Goal: Task Accomplishment & Management: Use online tool/utility

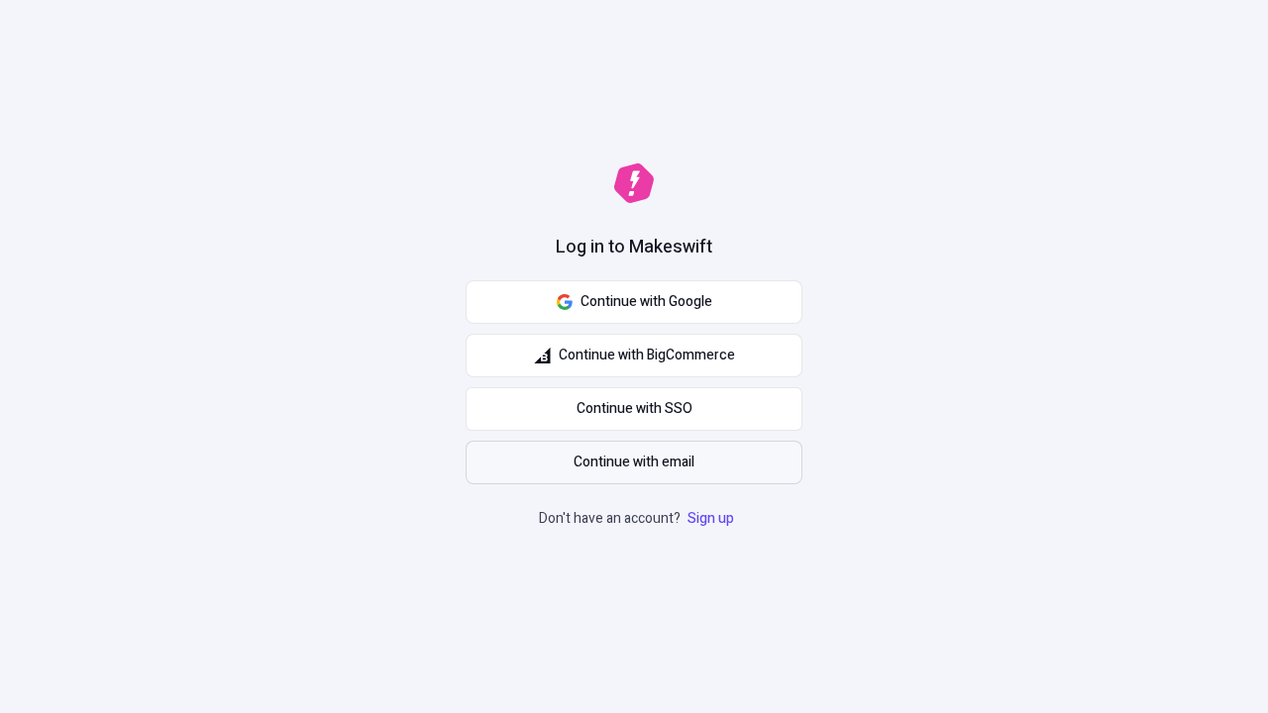
click at [634, 463] on span "Continue with email" at bounding box center [634, 463] width 121 height 22
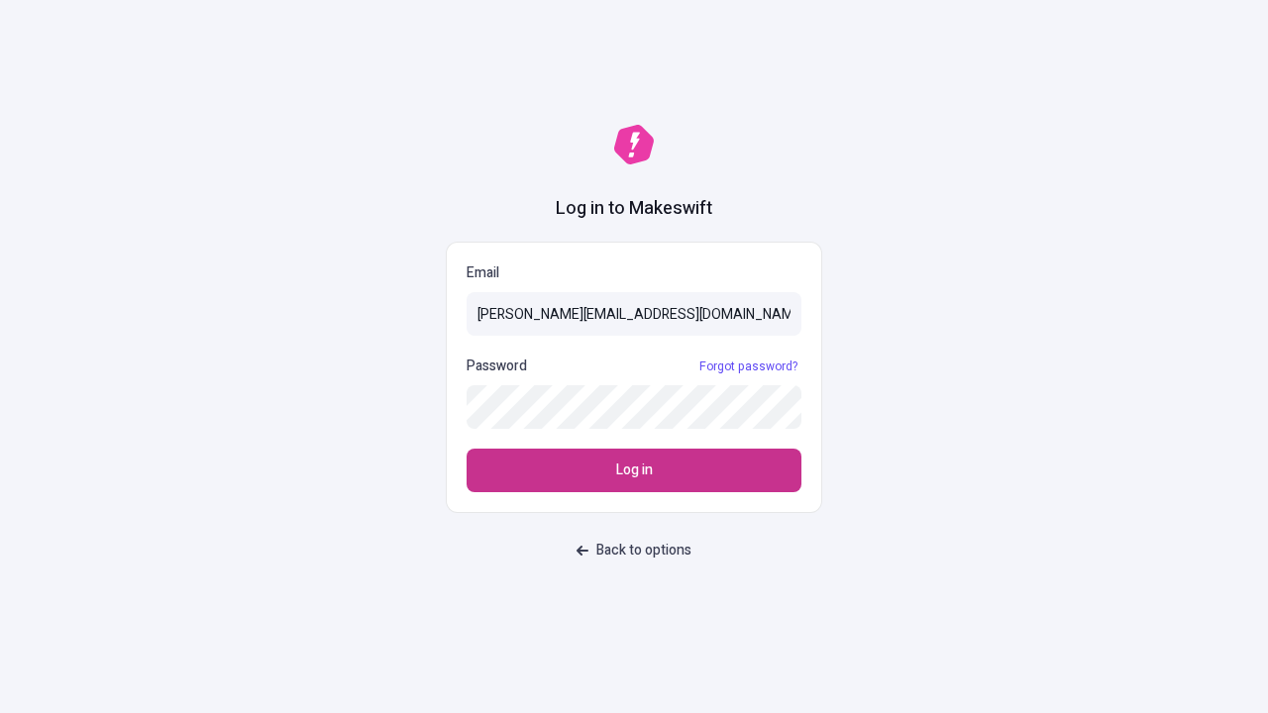
click at [634, 471] on span "Log in" at bounding box center [634, 471] width 37 height 22
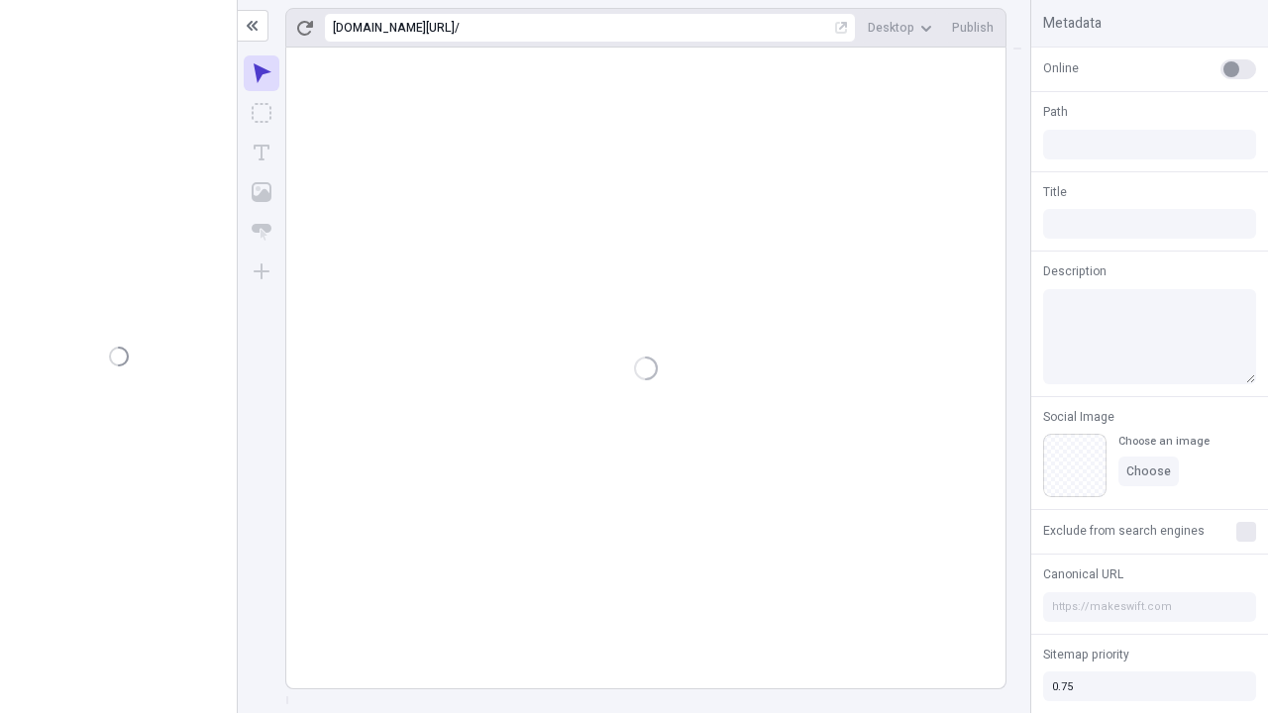
type input "/deep-link-acidus"
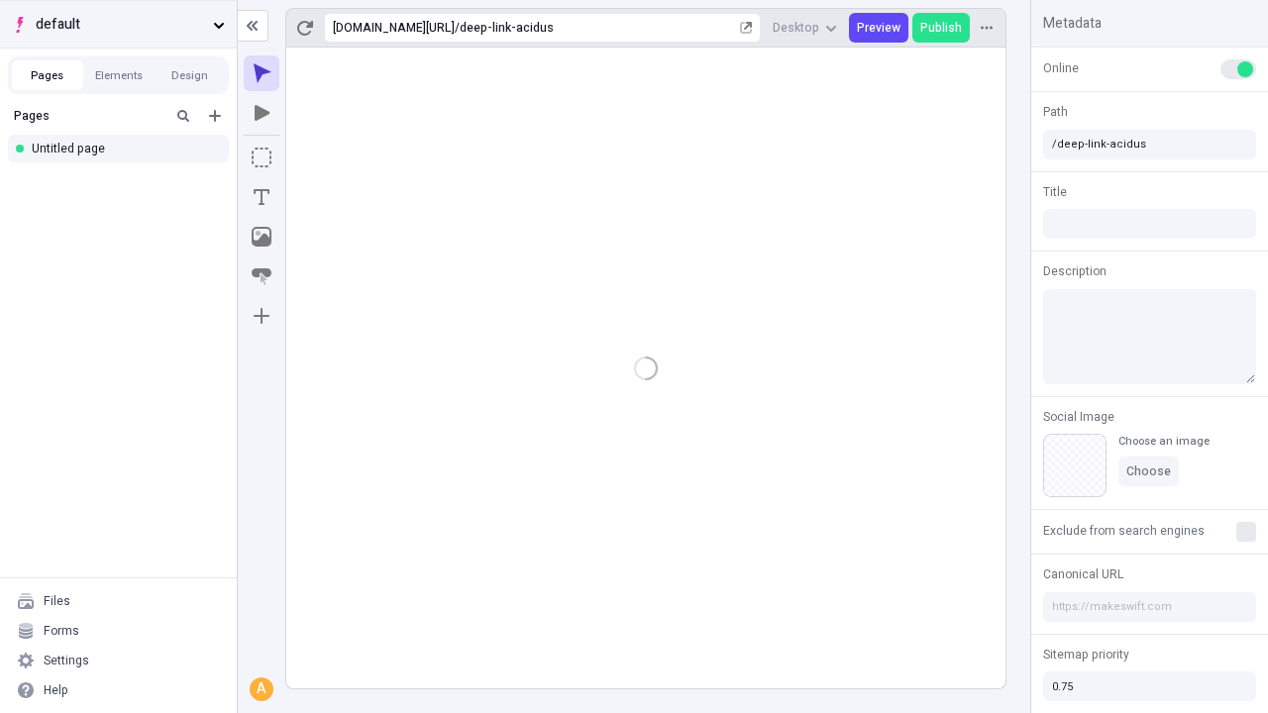
click at [118, 24] on span "default" at bounding box center [120, 25] width 169 height 22
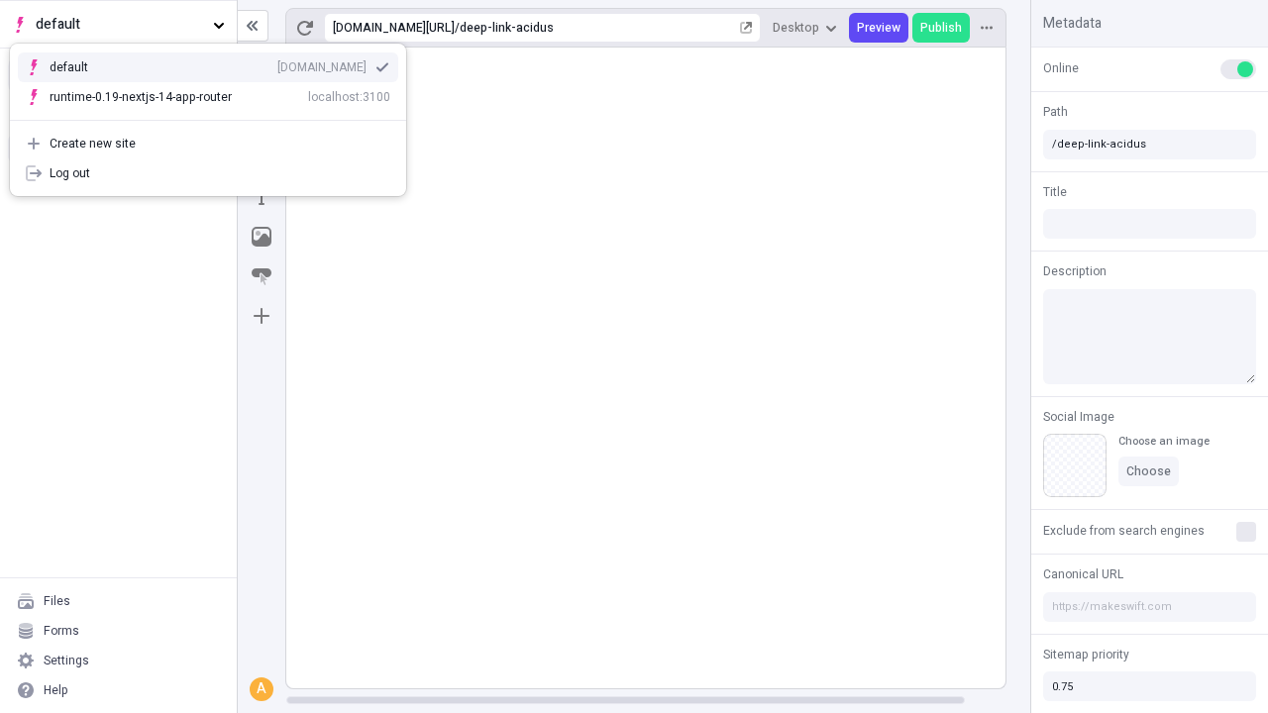
click at [208, 144] on div "Create new site" at bounding box center [220, 144] width 341 height 16
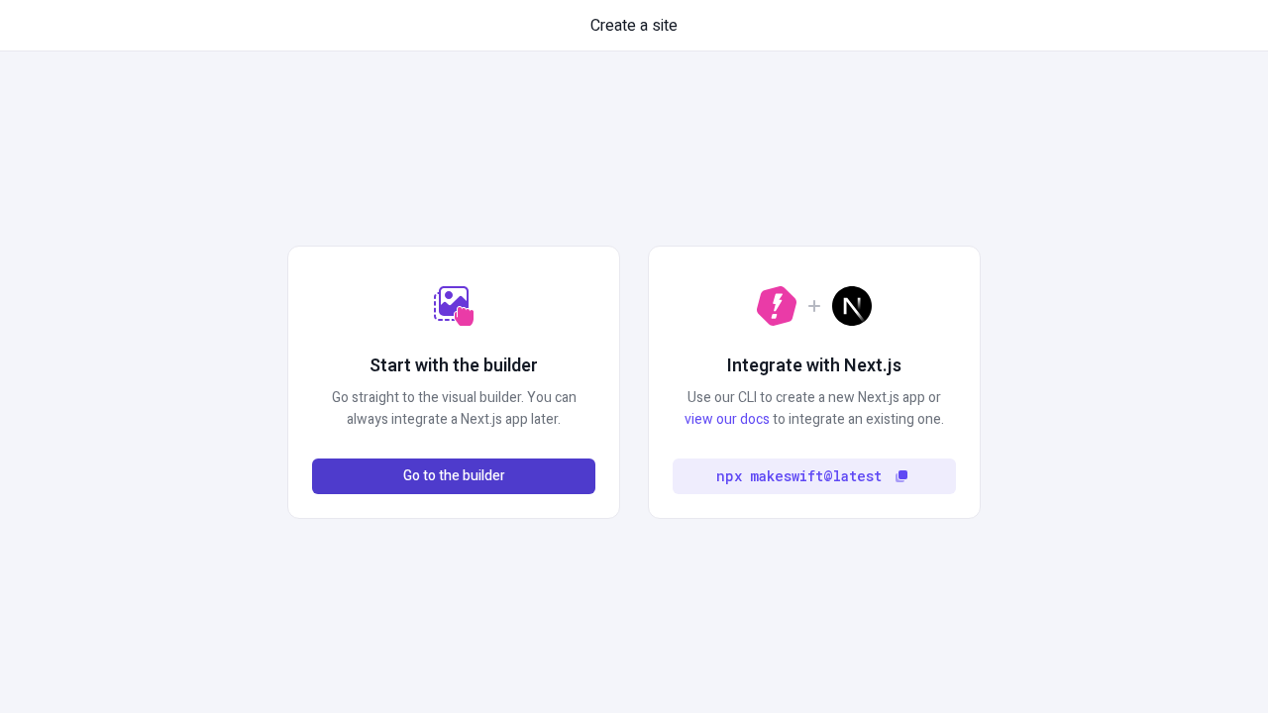
click at [454, 477] on span "Go to the builder" at bounding box center [454, 477] width 102 height 22
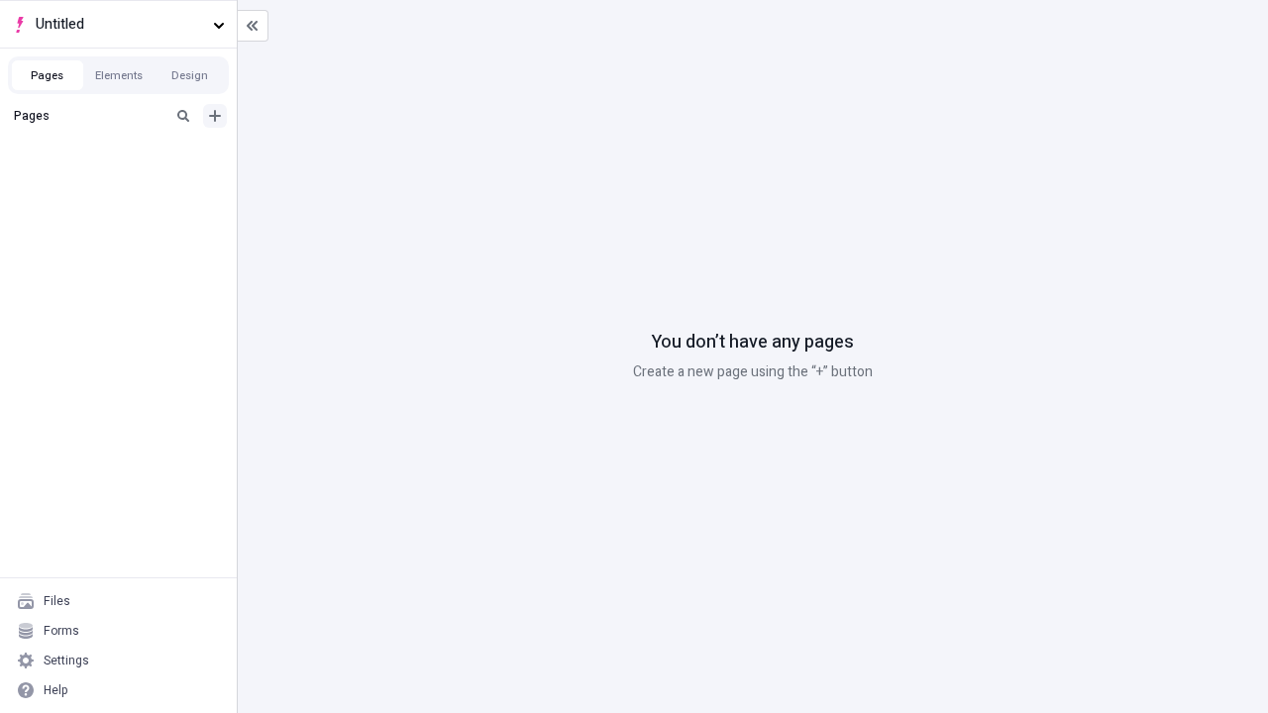
click at [215, 116] on icon "Add new" at bounding box center [215, 116] width 12 height 12
click at [124, 180] on div "Blank page" at bounding box center [124, 180] width 190 height 30
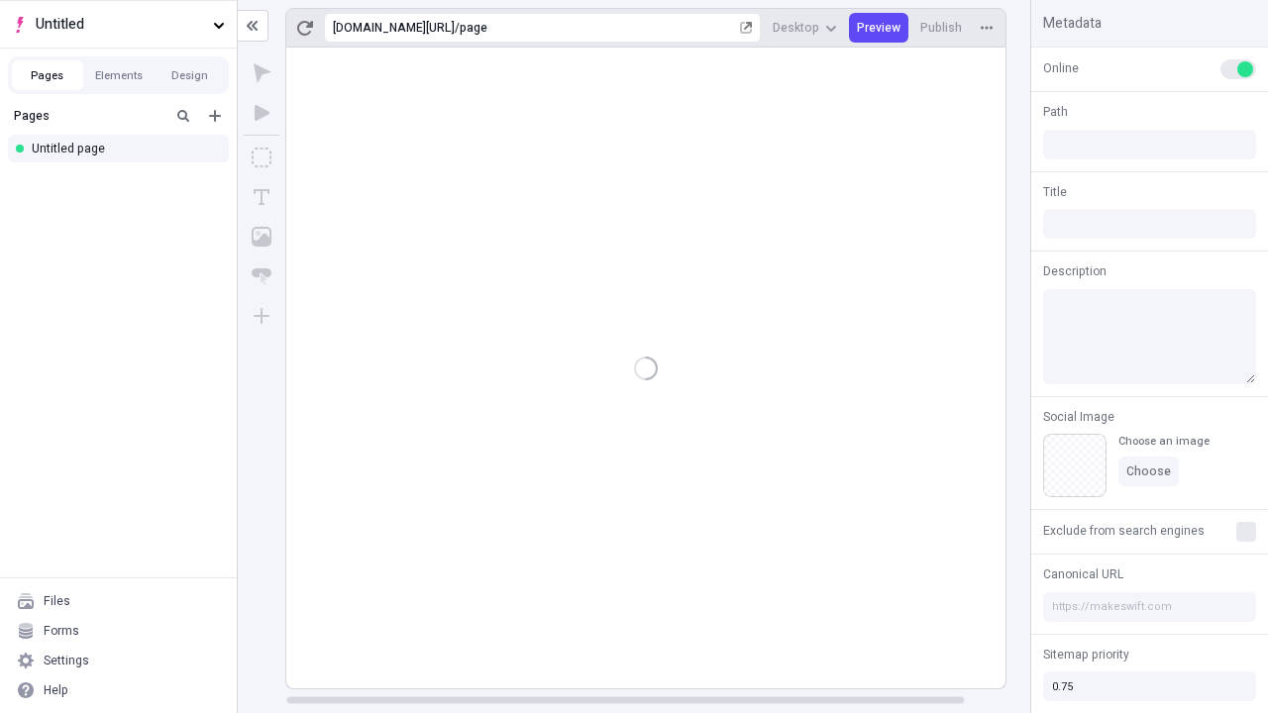
type input "/page"
click at [942, 28] on span "Publish" at bounding box center [941, 28] width 42 height 16
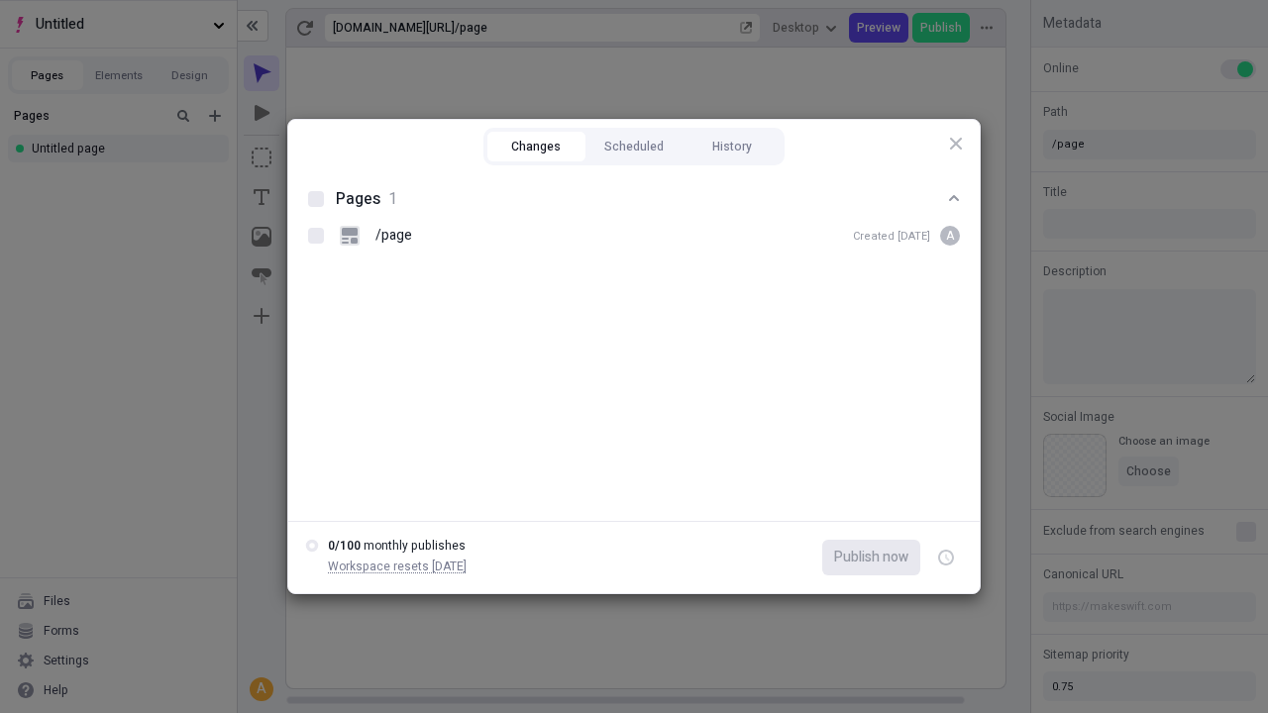
click at [536, 147] on button "Changes" at bounding box center [536, 147] width 98 height 30
click at [316, 199] on div at bounding box center [316, 199] width 16 height 16
checkbox input "true"
click at [946, 558] on icon "button" at bounding box center [947, 558] width 5 height 7
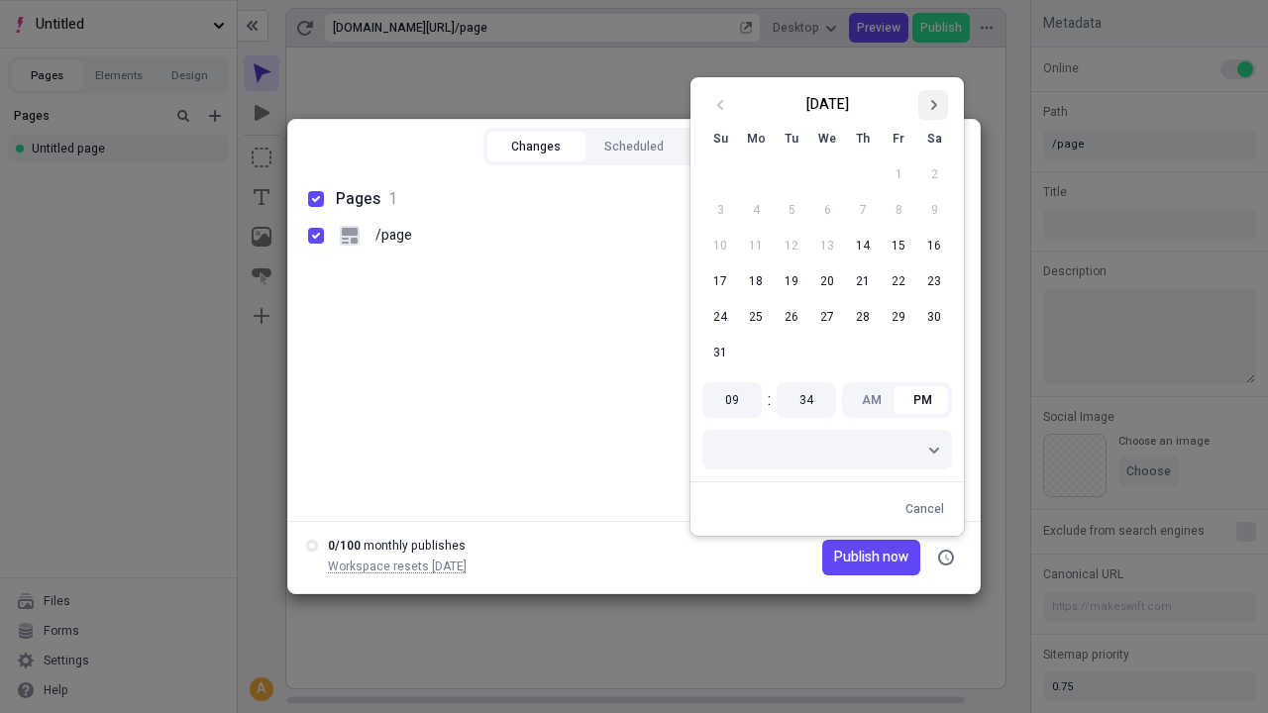
click at [933, 105] on icon "Go to next month" at bounding box center [933, 105] width 12 height 12
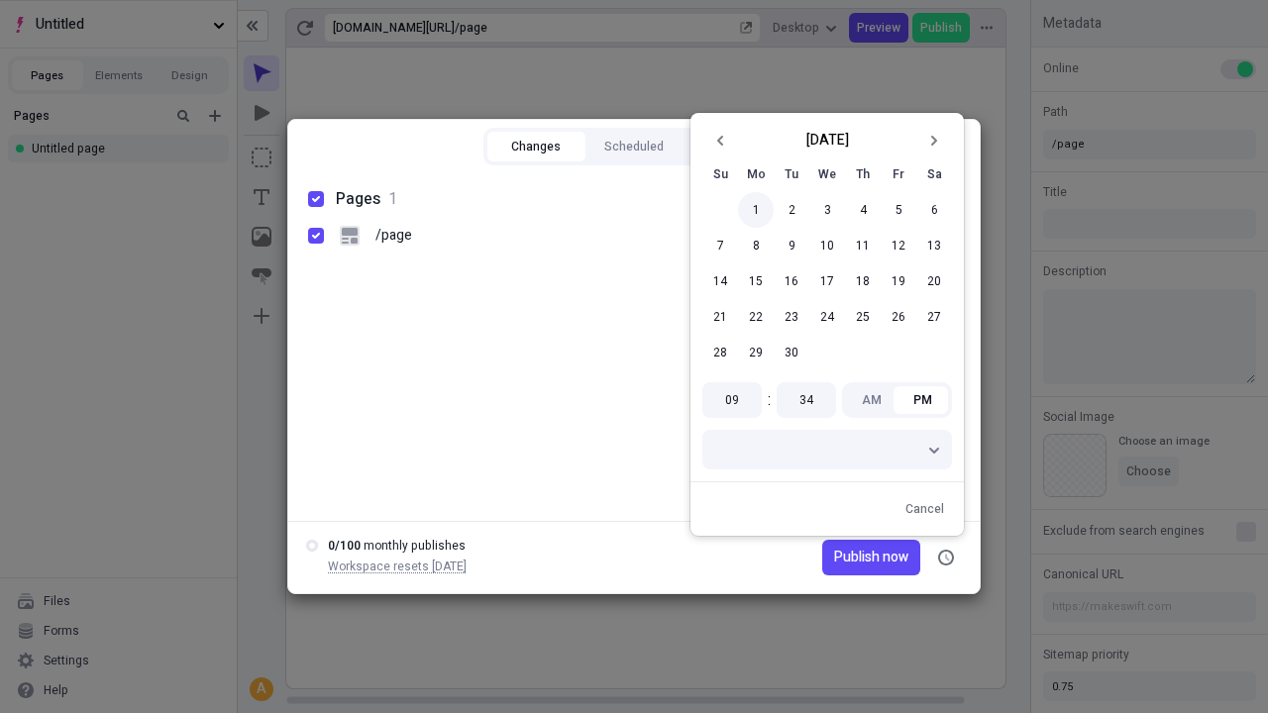
click at [756, 210] on button "1" at bounding box center [756, 210] width 36 height 36
click at [844, 558] on span "Publish now" at bounding box center [871, 558] width 74 height 22
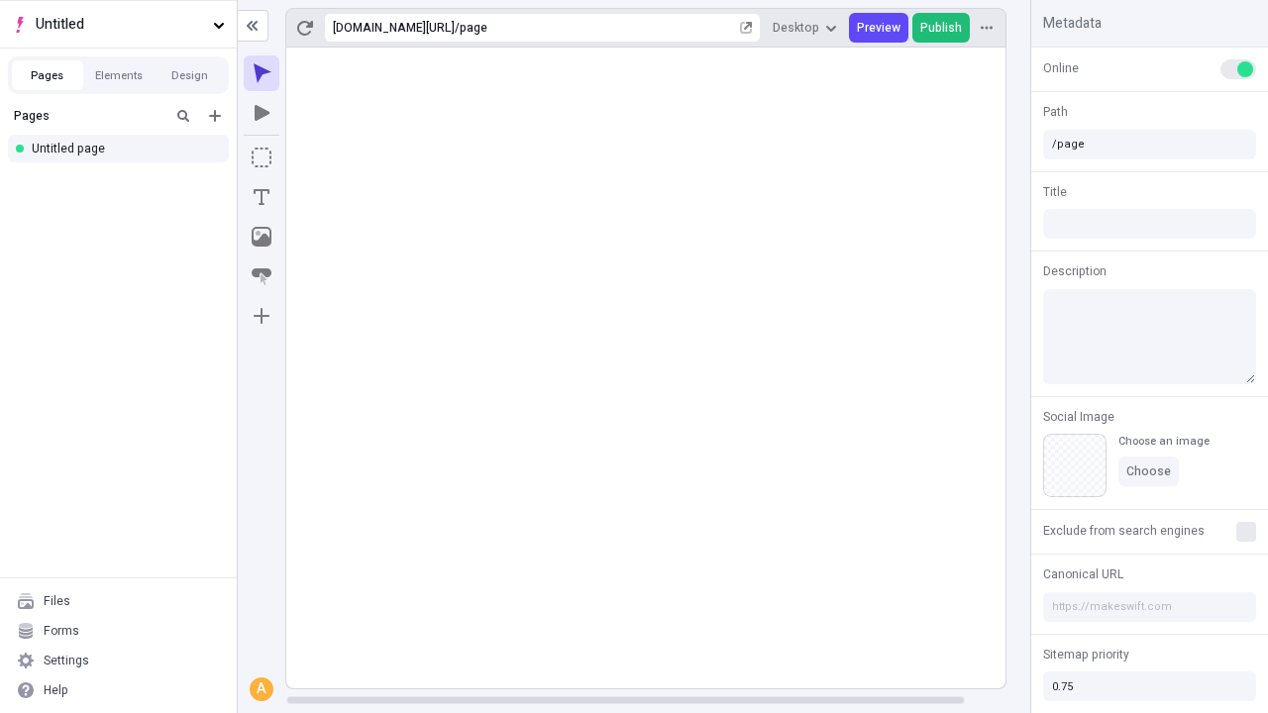
click at [942, 28] on span "Publish" at bounding box center [941, 28] width 42 height 16
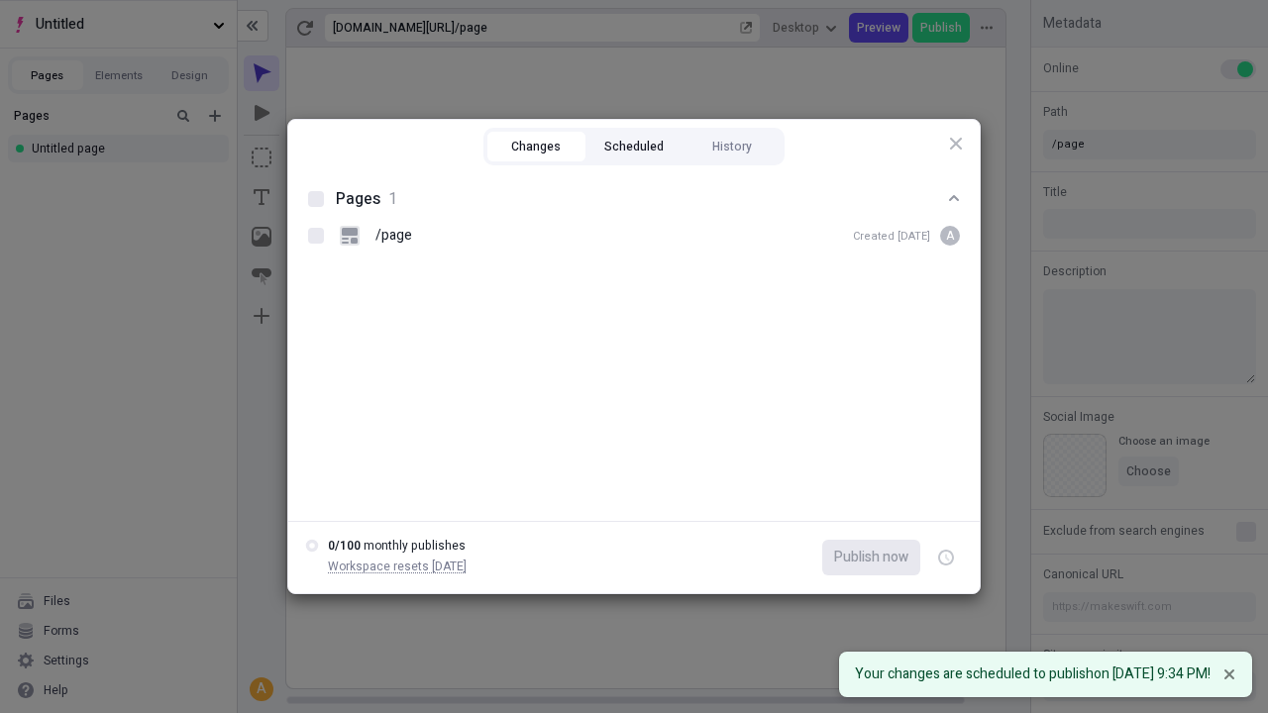
click at [634, 147] on button "Scheduled" at bounding box center [634, 147] width 98 height 30
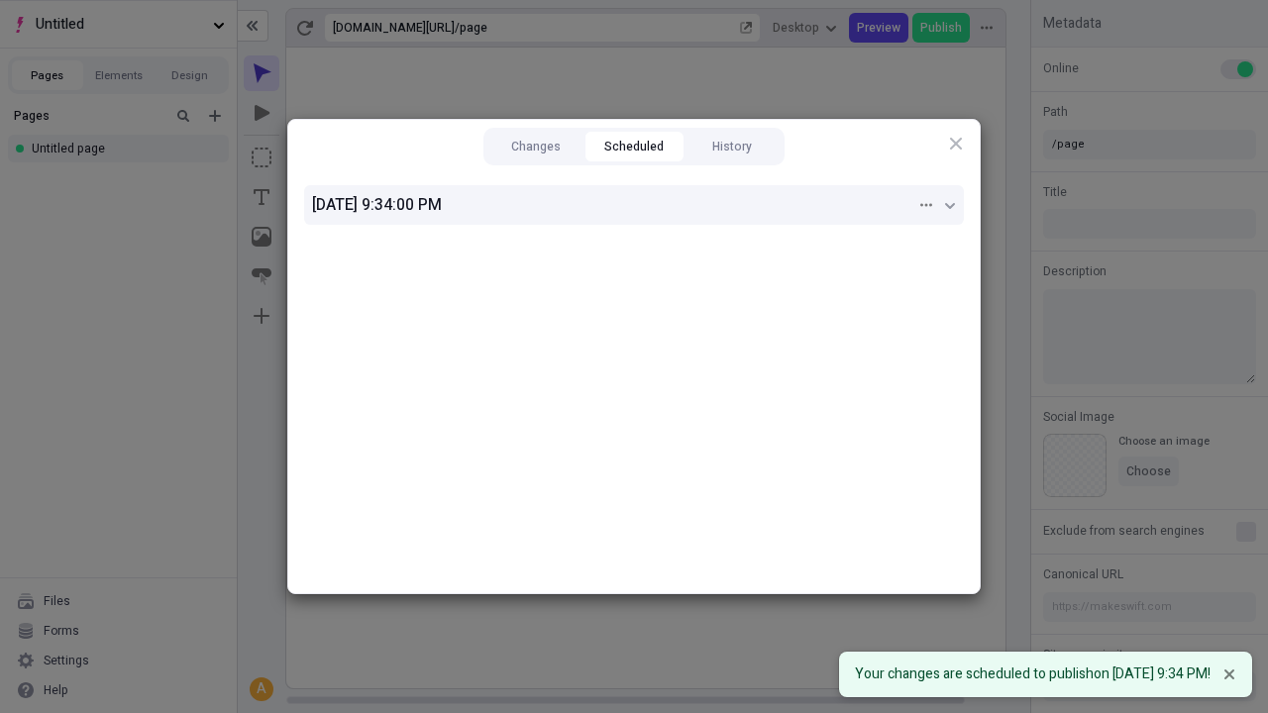
click at [634, 205] on div "9/1/2025, 9:34:00 PM" at bounding box center [614, 205] width 604 height 24
